Goal: Information Seeking & Learning: Learn about a topic

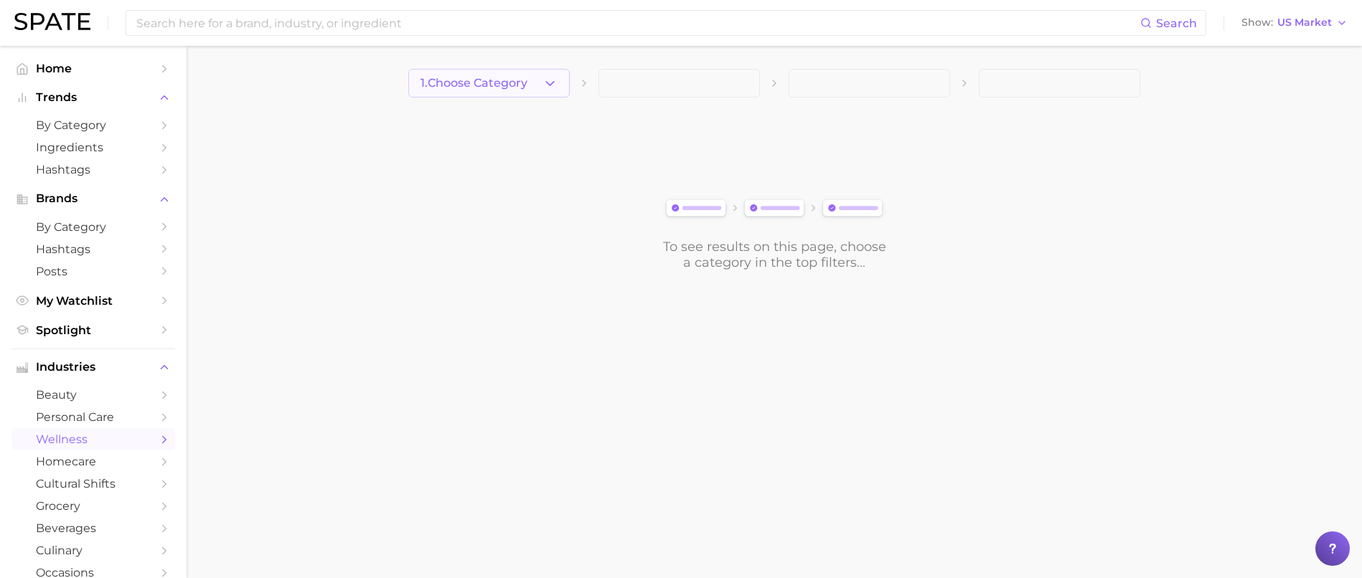
click at [483, 81] on span "1. Choose Category" at bounding box center [473, 83] width 107 height 13
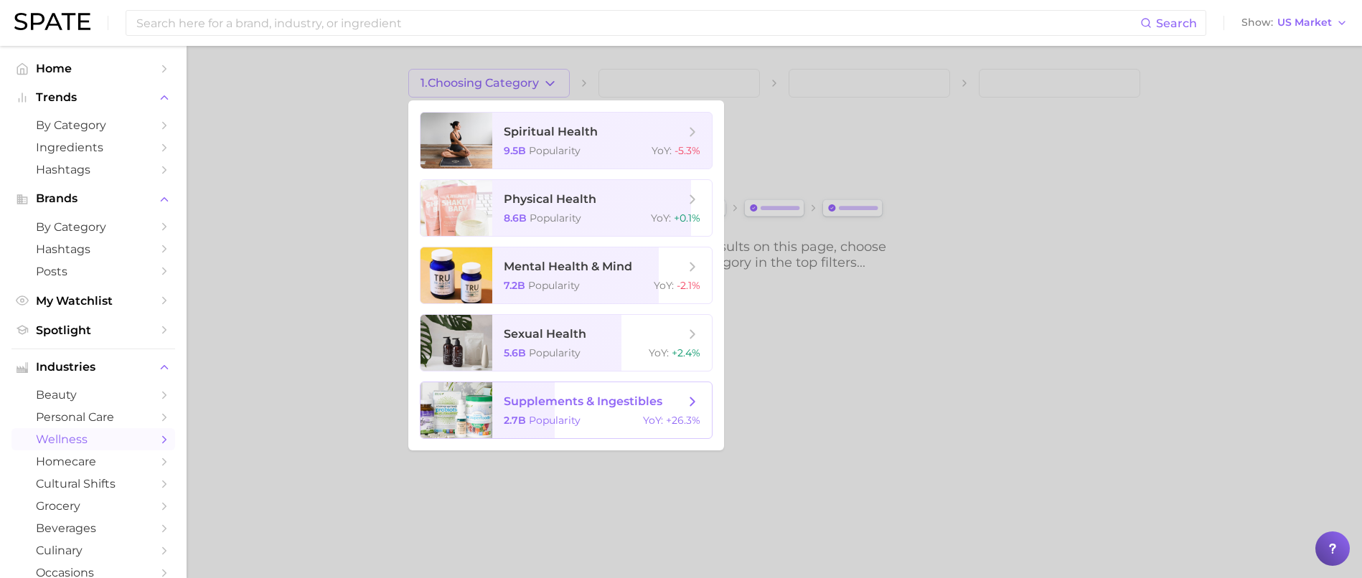
click at [539, 400] on span "supplements & ingestibles" at bounding box center [583, 402] width 159 height 14
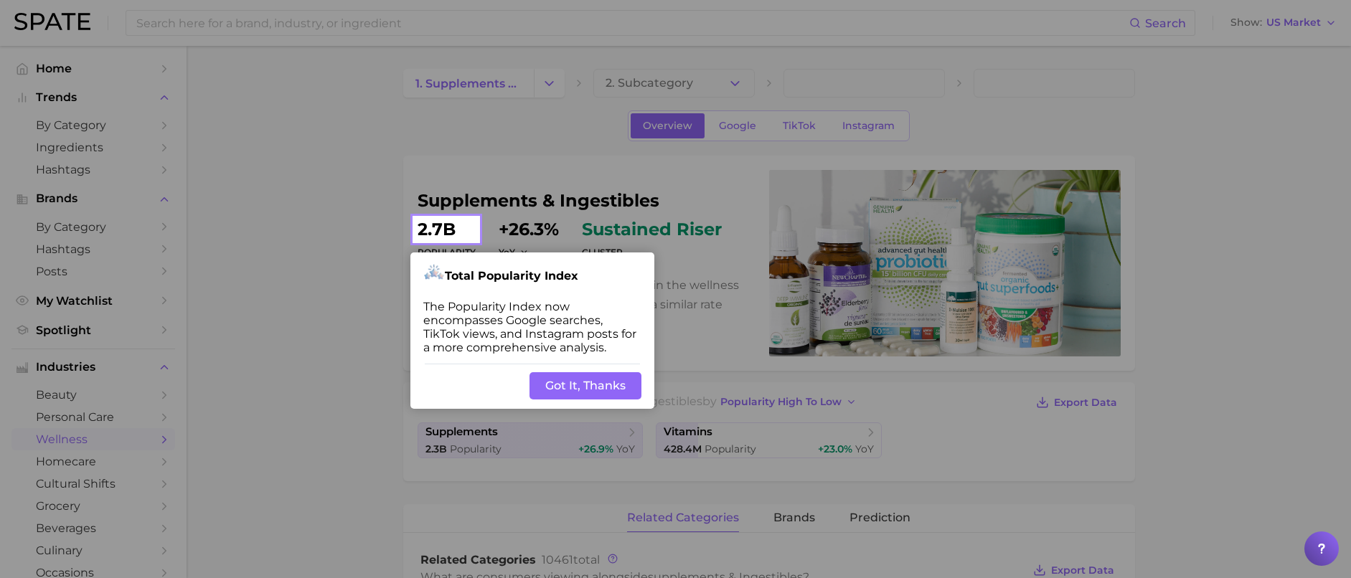
click at [585, 388] on button "Got It, Thanks" at bounding box center [585, 385] width 112 height 27
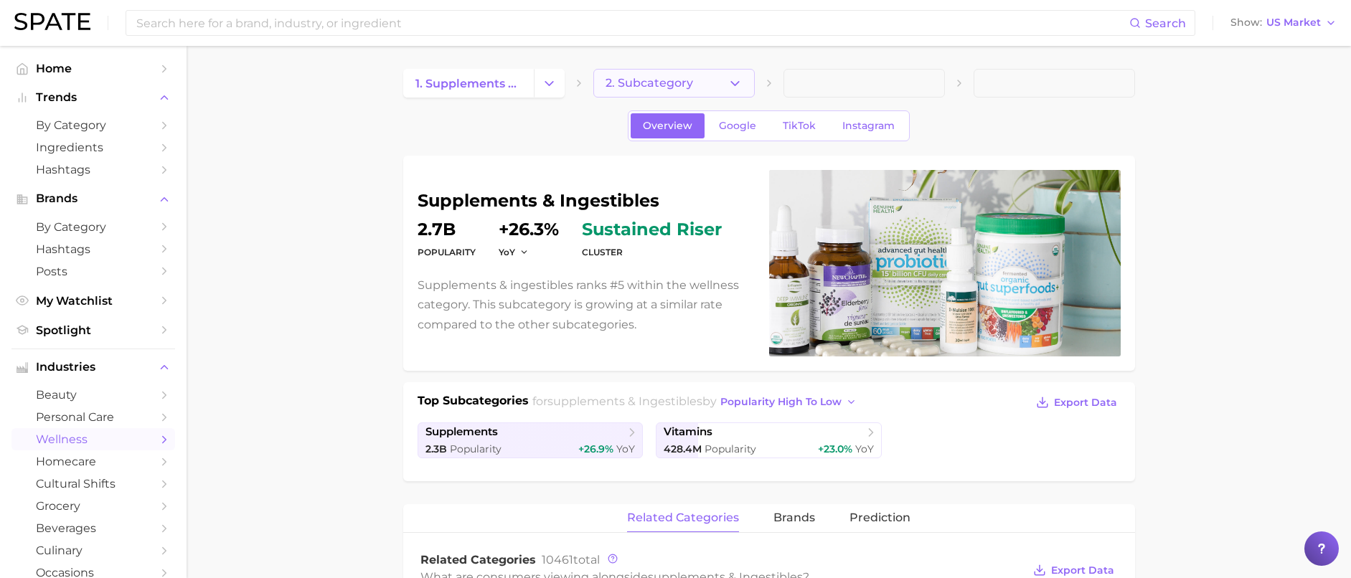
click at [745, 85] on button "2. Subcategory" at bounding box center [673, 83] width 161 height 29
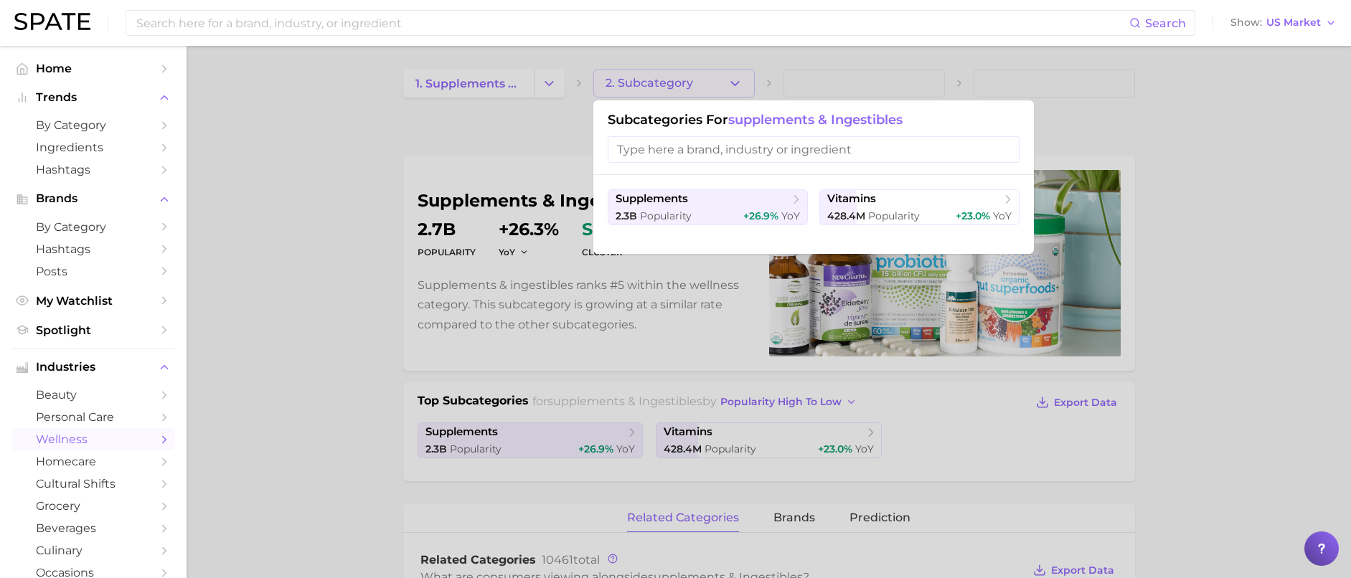
click at [720, 144] on input "search" at bounding box center [814, 149] width 412 height 27
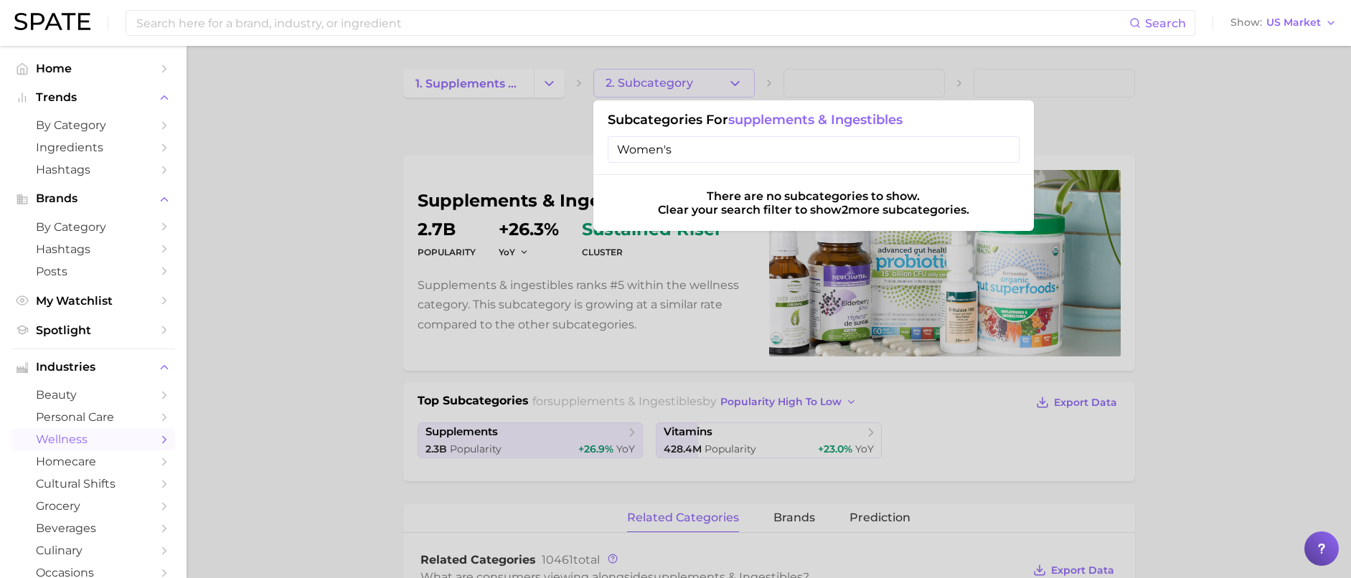
type input "Women's"
click at [1004, 150] on input "Women's" at bounding box center [814, 149] width 412 height 27
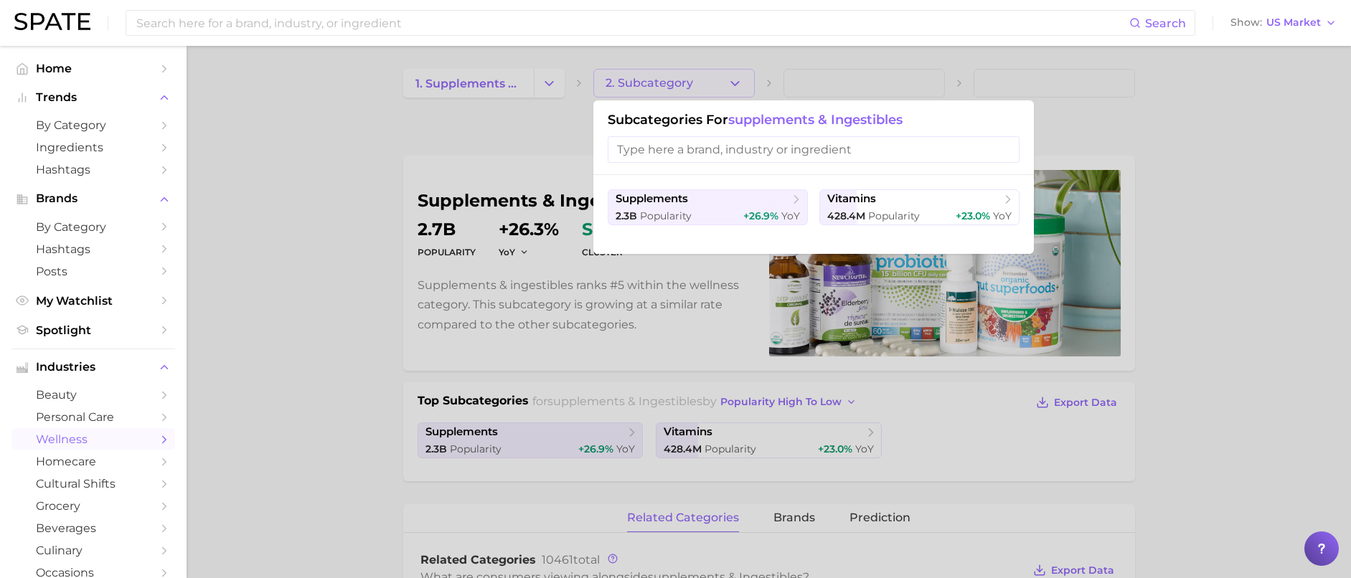
drag, startPoint x: 1090, startPoint y: 117, endPoint x: 878, endPoint y: 88, distance: 214.3
click at [1088, 116] on div at bounding box center [675, 289] width 1351 height 578
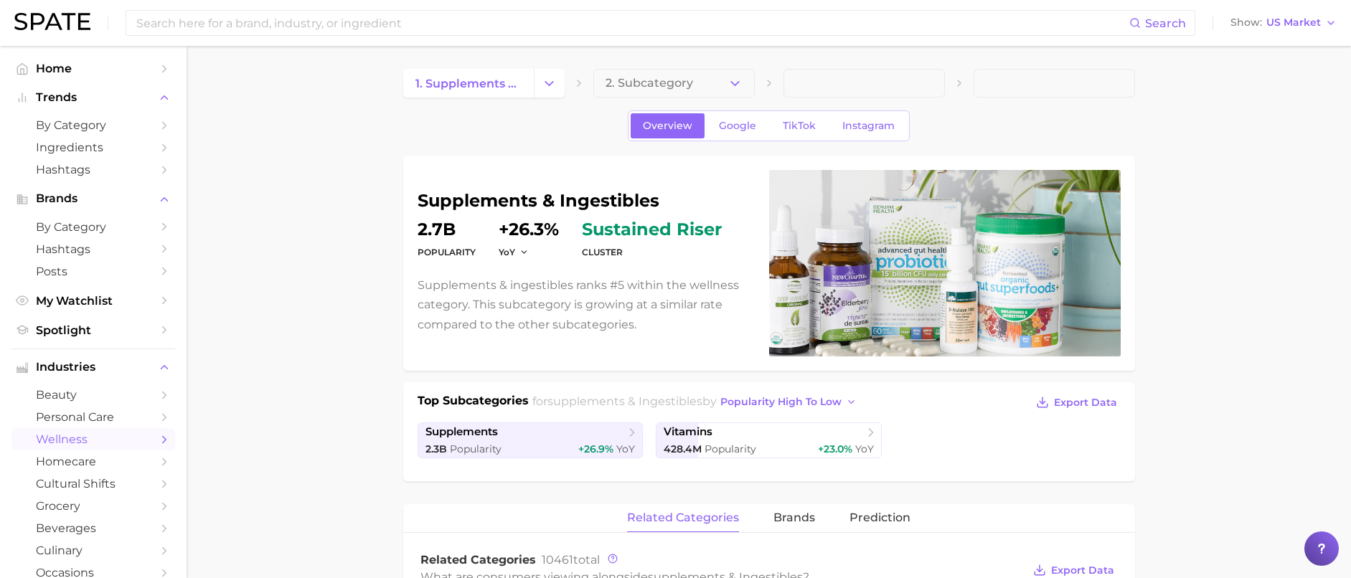
click at [795, 90] on span at bounding box center [863, 83] width 161 height 29
click at [798, 81] on span at bounding box center [863, 83] width 161 height 29
click at [818, 80] on span at bounding box center [863, 83] width 161 height 29
